Goal: Transaction & Acquisition: Download file/media

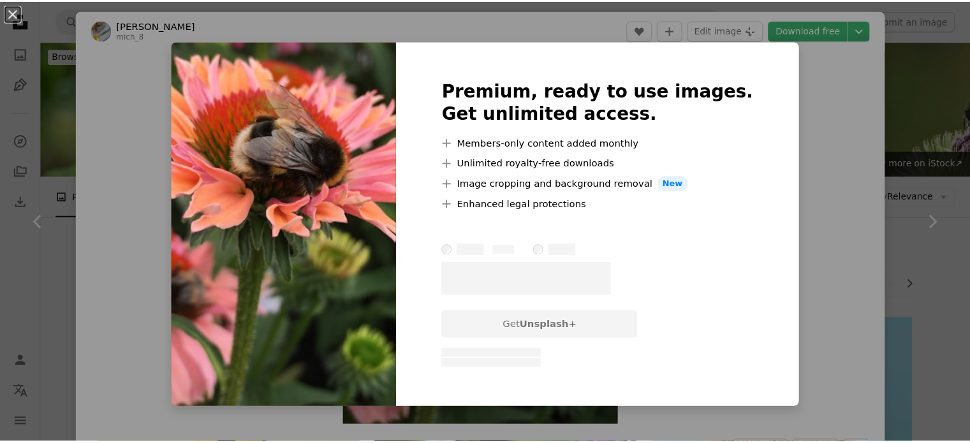
scroll to position [1404, 0]
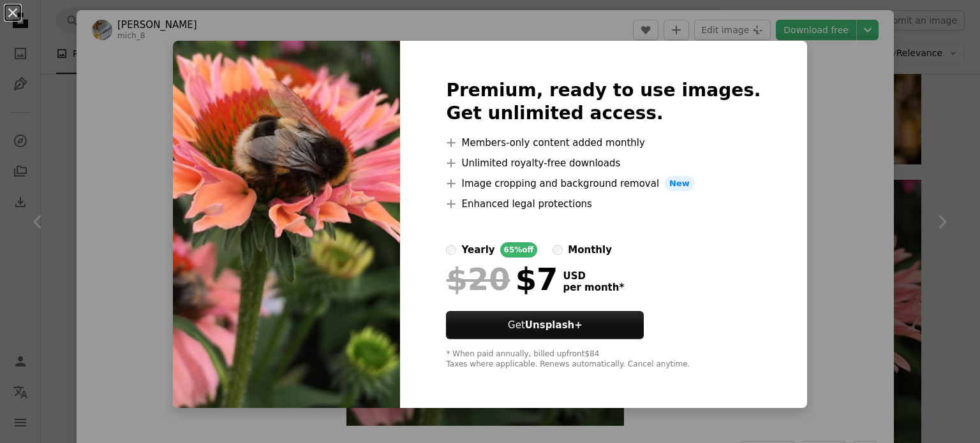
click at [842, 128] on div "An X shape Premium, ready to use images. Get unlimited access. A plus sign Memb…" at bounding box center [490, 221] width 980 height 443
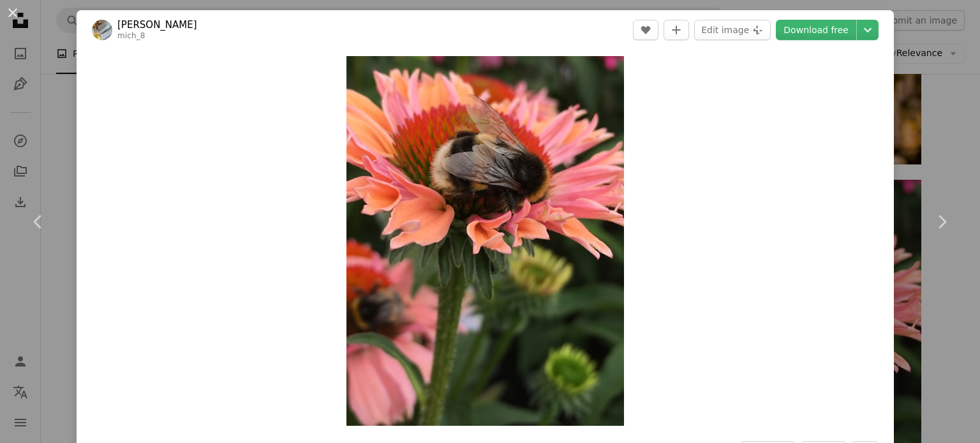
click at [916, 35] on div "An X shape Chevron left Chevron right [PERSON_NAME] mich_8 A heart A plus sign …" at bounding box center [490, 221] width 980 height 443
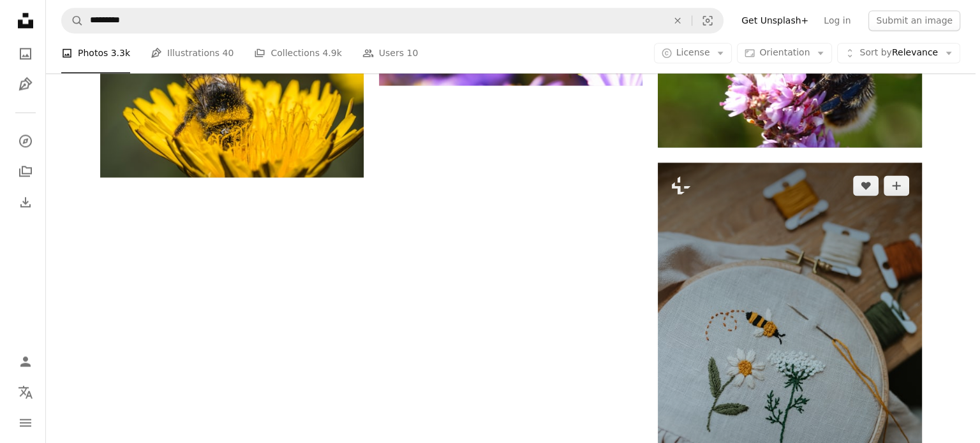
scroll to position [1723, 0]
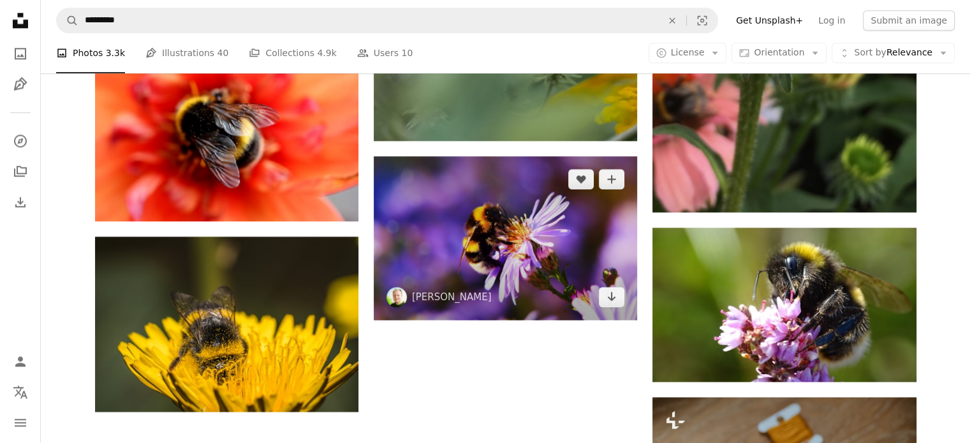
click at [540, 221] on img at bounding box center [505, 237] width 263 height 163
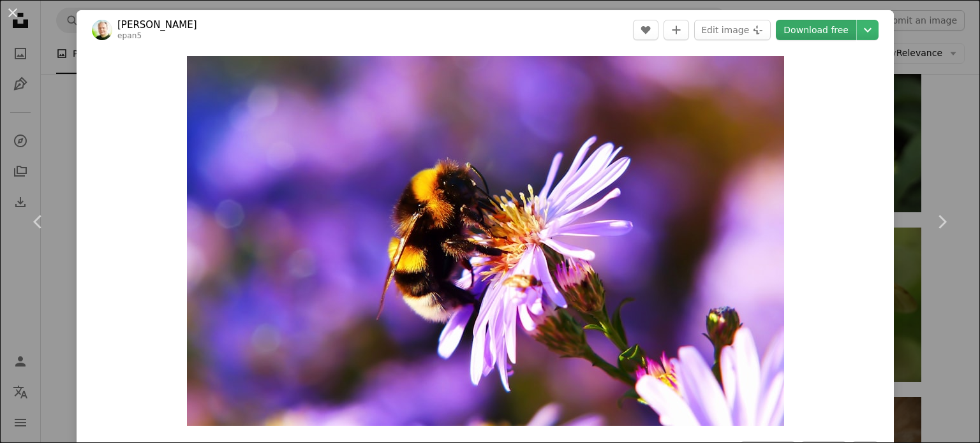
click at [814, 26] on link "Download free" at bounding box center [816, 30] width 80 height 20
